Goal: Feedback & Contribution: Leave review/rating

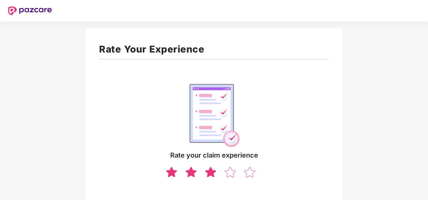
click at [210, 171] on img at bounding box center [210, 172] width 13 height 12
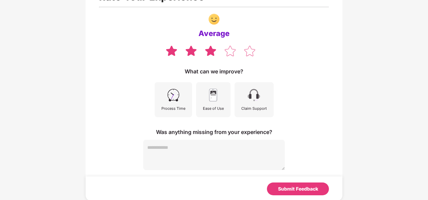
scroll to position [53, 0]
click at [232, 51] on img at bounding box center [230, 50] width 13 height 12
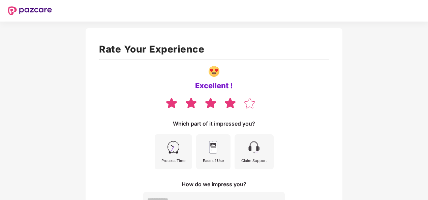
scroll to position [34, 0]
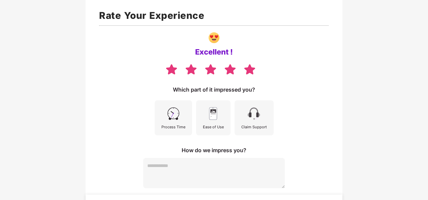
click at [253, 68] on img at bounding box center [249, 69] width 13 height 12
click at [229, 68] on img at bounding box center [230, 69] width 13 height 12
click at [209, 70] on img at bounding box center [210, 69] width 13 height 12
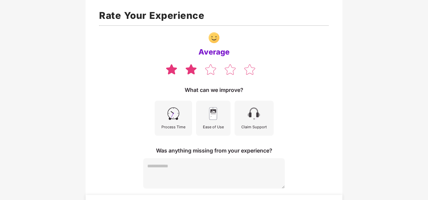
click at [191, 71] on img at bounding box center [191, 69] width 13 height 12
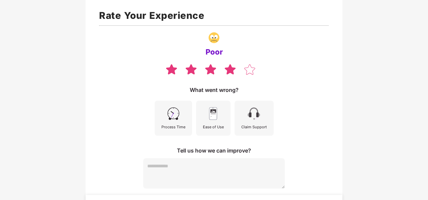
click at [230, 69] on img at bounding box center [230, 69] width 13 height 12
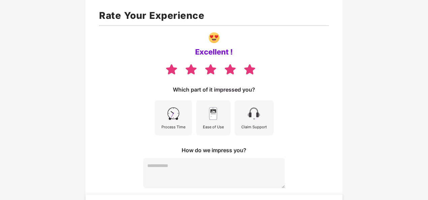
click at [251, 68] on img at bounding box center [249, 69] width 13 height 12
click at [230, 68] on img at bounding box center [230, 69] width 13 height 12
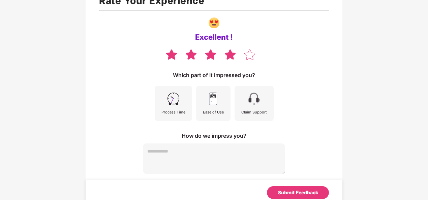
scroll to position [53, 0]
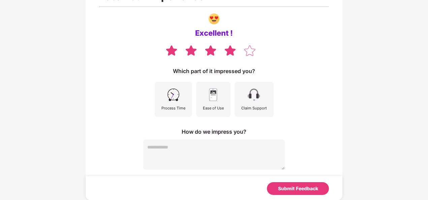
click at [180, 98] on img at bounding box center [173, 94] width 15 height 15
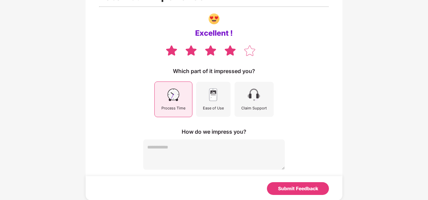
click at [216, 98] on img at bounding box center [213, 94] width 15 height 15
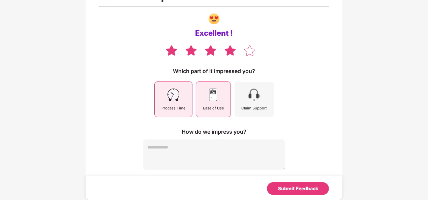
drag, startPoint x: 250, startPoint y: 96, endPoint x: 254, endPoint y: 96, distance: 3.8
click at [250, 96] on img at bounding box center [253, 94] width 15 height 15
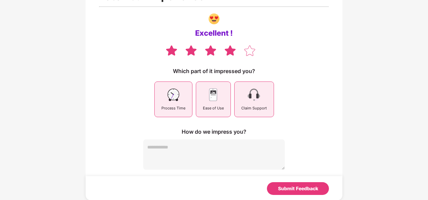
click at [392, 82] on div "Rate Your Experience Excellent ! Which part of it impressed you? Process Time E…" at bounding box center [214, 85] width 428 height 218
click at [204, 100] on div "Ease of Use" at bounding box center [213, 99] width 34 height 35
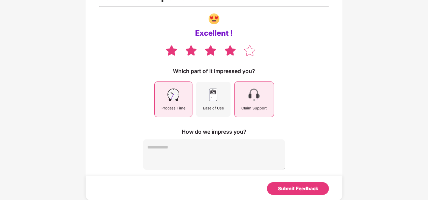
click at [257, 95] on img at bounding box center [253, 94] width 15 height 15
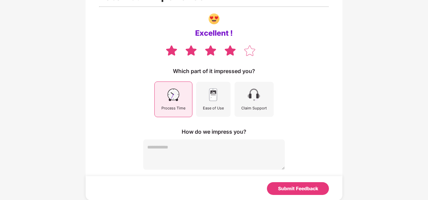
click at [166, 101] on img at bounding box center [173, 94] width 15 height 15
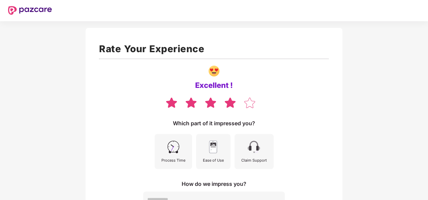
scroll to position [0, 0]
